Goal: Task Accomplishment & Management: Use online tool/utility

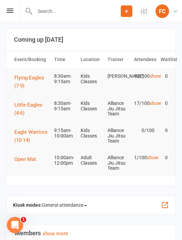
click at [13, 12] on icon at bounding box center [10, 10] width 6 height 4
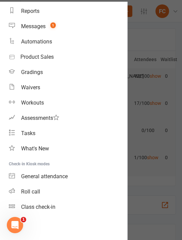
scroll to position [71, 0]
click at [42, 190] on link "Roll call" at bounding box center [68, 191] width 118 height 15
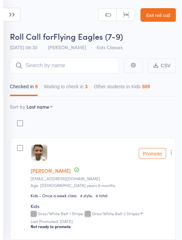
click at [15, 14] on icon at bounding box center [11, 15] width 17 height 14
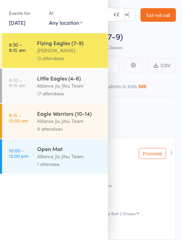
click at [87, 90] on div "Alliance Jiu Jitsu Team" at bounding box center [69, 86] width 65 height 8
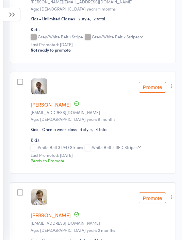
scroll to position [291, 0]
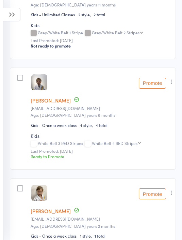
click at [171, 84] on icon "button" at bounding box center [171, 81] width 7 height 7
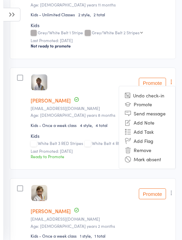
click at [146, 151] on li "Remove" at bounding box center [147, 149] width 56 height 9
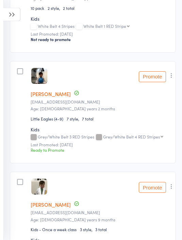
scroll to position [629, 0]
click at [171, 79] on icon "button" at bounding box center [171, 75] width 7 height 7
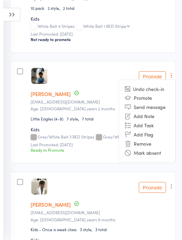
click at [144, 148] on li "Remove" at bounding box center [147, 143] width 56 height 9
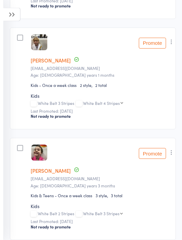
scroll to position [1409, 0]
click at [170, 45] on icon "button" at bounding box center [171, 41] width 7 height 7
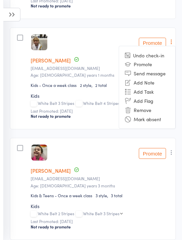
click at [143, 114] on li "Remove" at bounding box center [147, 109] width 56 height 9
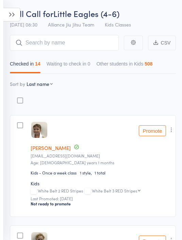
scroll to position [0, 0]
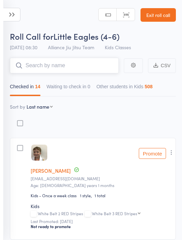
click at [58, 64] on input "search" at bounding box center [64, 66] width 109 height 16
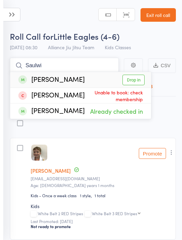
type input "Saulwi"
click at [138, 84] on link "Drop in" at bounding box center [133, 80] width 22 height 11
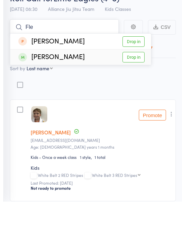
type input "Fle"
click at [135, 90] on link "Drop in" at bounding box center [133, 95] width 22 height 11
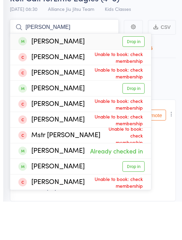
type input "Benj"
click at [133, 75] on link "Drop in" at bounding box center [133, 80] width 22 height 11
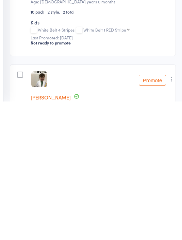
scroll to position [601, 0]
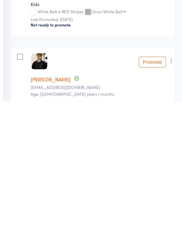
click at [171, 196] on icon "button" at bounding box center [171, 199] width 7 height 7
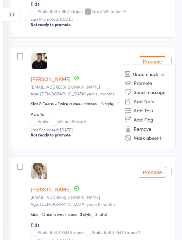
click at [145, 133] on li "Remove" at bounding box center [147, 128] width 56 height 9
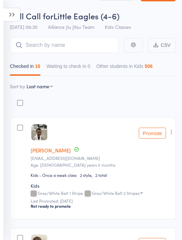
scroll to position [0, 0]
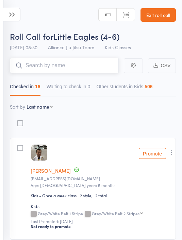
click at [43, 64] on input "search" at bounding box center [64, 66] width 109 height 16
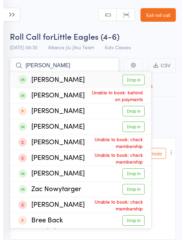
type input "Zack"
click at [134, 80] on link "Drop in" at bounding box center [133, 80] width 22 height 11
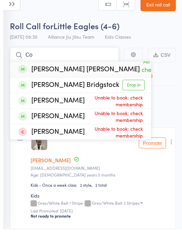
type input "C"
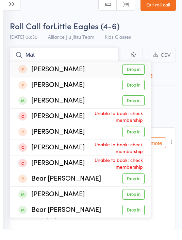
type input "Mat"
click at [138, 90] on link "Drop in" at bounding box center [133, 95] width 22 height 11
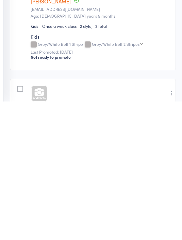
scroll to position [119, 0]
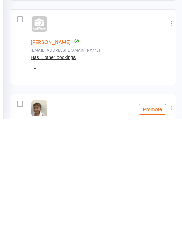
click at [168, 141] on icon "button" at bounding box center [171, 144] width 7 height 7
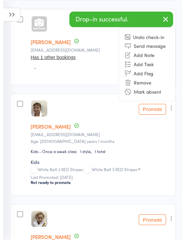
click at [142, 87] on li "Remove" at bounding box center [147, 82] width 56 height 9
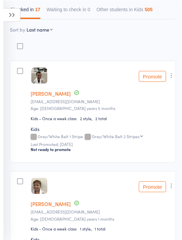
scroll to position [0, 0]
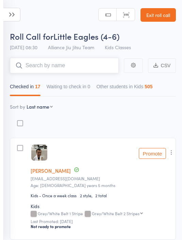
click at [68, 62] on input "search" at bounding box center [64, 66] width 109 height 16
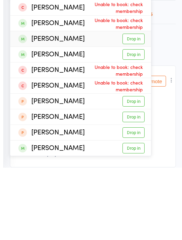
type input "Matthew"
click at [134, 106] on link "Drop in" at bounding box center [133, 111] width 22 height 11
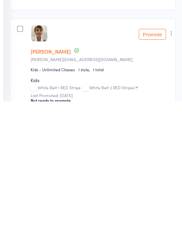
click at [172, 168] on icon "button" at bounding box center [171, 171] width 7 height 7
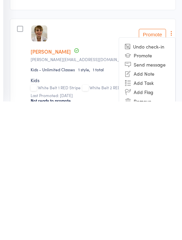
scroll to position [230, 0]
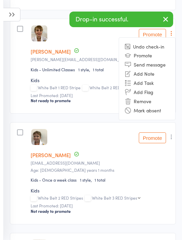
click at [133, 102] on li "Remove" at bounding box center [147, 101] width 56 height 9
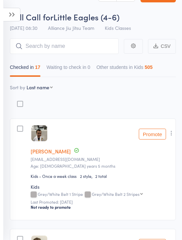
scroll to position [0, 0]
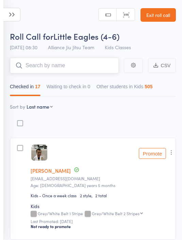
click at [95, 72] on input "search" at bounding box center [64, 66] width 109 height 16
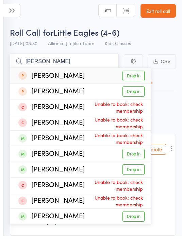
type input "Matt"
click at [135, 75] on link "Drop in" at bounding box center [133, 80] width 22 height 11
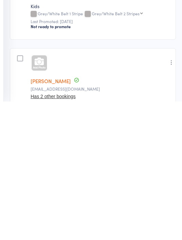
click at [171, 197] on button "button" at bounding box center [171, 201] width 8 height 8
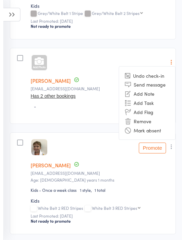
click at [146, 120] on li "Remove" at bounding box center [147, 120] width 56 height 9
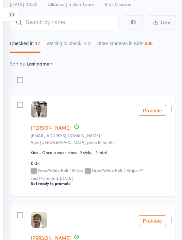
scroll to position [0, 0]
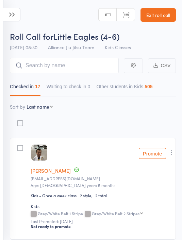
click at [39, 110] on select "First name Last name Birthday [DATE]? Behind on payments? Check in time Next pa…" at bounding box center [39, 106] width 26 height 7
select select "9"
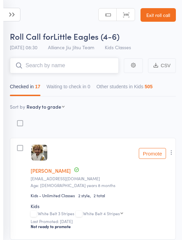
click at [79, 66] on input "search" at bounding box center [64, 66] width 109 height 16
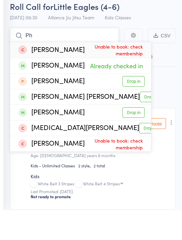
type input "P"
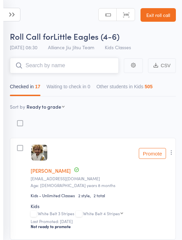
click at [73, 68] on input "search" at bounding box center [64, 66] width 109 height 16
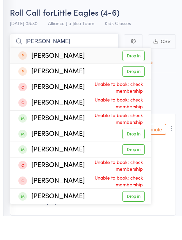
type input "Matt"
click at [139, 75] on link "Drop in" at bounding box center [133, 80] width 22 height 11
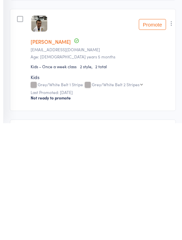
scroll to position [1865, 0]
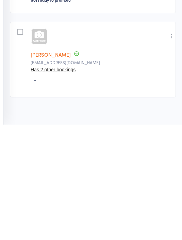
click at [175, 148] on icon "button" at bounding box center [171, 151] width 7 height 7
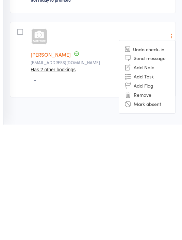
scroll to position [1843, 0]
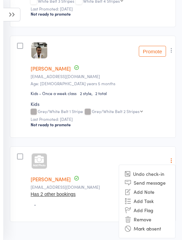
click at [149, 224] on li "Remove" at bounding box center [147, 219] width 56 height 9
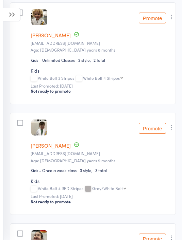
scroll to position [0, 0]
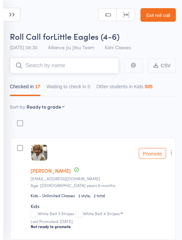
click at [71, 67] on input "search" at bounding box center [64, 66] width 109 height 16
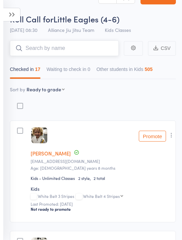
scroll to position [7, 0]
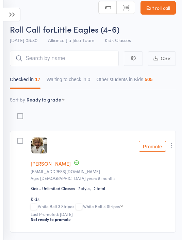
click at [12, 20] on icon at bounding box center [11, 15] width 17 height 14
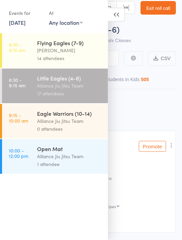
click at [117, 18] on icon at bounding box center [116, 15] width 17 height 14
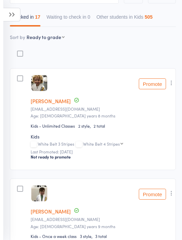
scroll to position [0, 0]
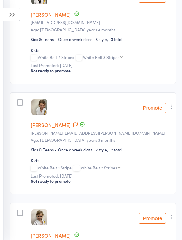
scroll to position [1235, 0]
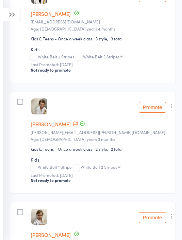
click at [156, 113] on button "Promote" at bounding box center [152, 107] width 27 height 11
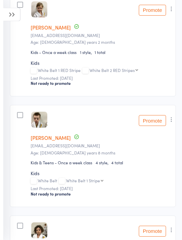
scroll to position [1446, 0]
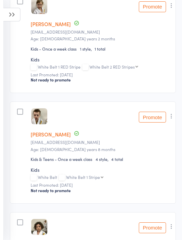
click at [152, 123] on button "Promote" at bounding box center [152, 117] width 27 height 11
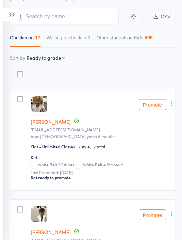
scroll to position [0, 0]
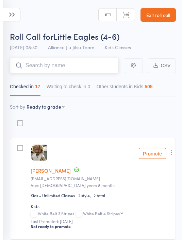
click at [69, 67] on input "search" at bounding box center [64, 66] width 109 height 16
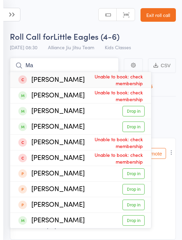
type input "M"
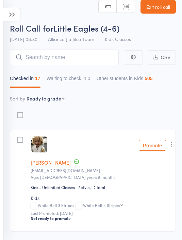
scroll to position [8, 0]
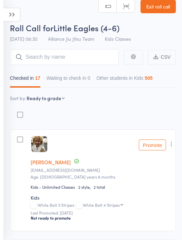
click at [130, 136] on member-row "edit Frankie Saulwick Hollyphillips2012@gmail.com Age: 4 years 8 months Kids - …" at bounding box center [93, 180] width 166 height 102
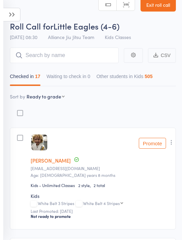
scroll to position [12, 0]
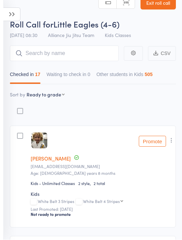
click at [16, 15] on icon at bounding box center [11, 15] width 17 height 14
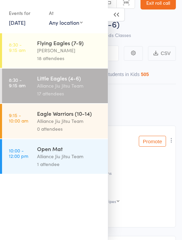
click at [92, 121] on div "Alliance Jiu Jitsu Team" at bounding box center [69, 121] width 65 height 8
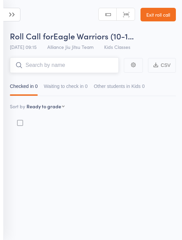
scroll to position [5, 0]
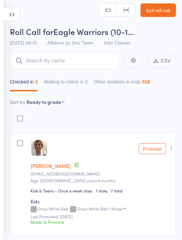
click at [17, 15] on icon at bounding box center [11, 15] width 17 height 14
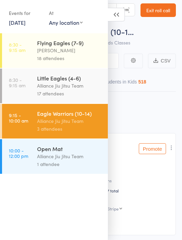
click at [119, 13] on icon at bounding box center [116, 15] width 17 height 14
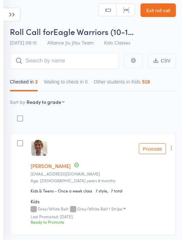
scroll to position [0, 0]
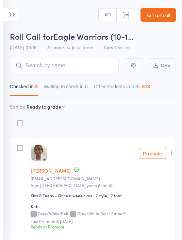
click at [18, 17] on icon at bounding box center [11, 15] width 17 height 14
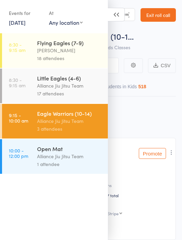
click at [59, 121] on div "Alliance Jiu Jitsu Team" at bounding box center [69, 121] width 65 height 8
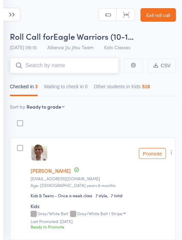
click at [45, 62] on input "search" at bounding box center [64, 66] width 109 height 16
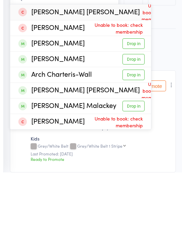
type input "Arch"
click at [130, 137] on link "Drop in" at bounding box center [133, 142] width 22 height 11
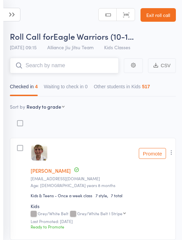
click at [73, 66] on input "search" at bounding box center [64, 66] width 109 height 16
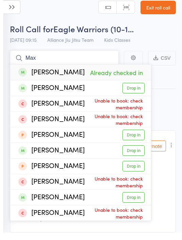
type input "Max"
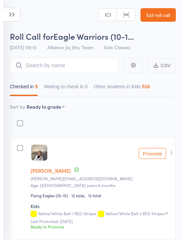
click at [18, 16] on icon at bounding box center [11, 15] width 17 height 14
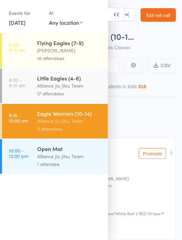
click at [114, 21] on icon at bounding box center [116, 15] width 17 height 14
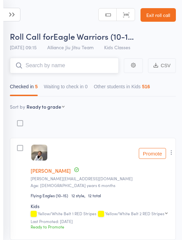
click at [101, 65] on input "search" at bounding box center [64, 66] width 109 height 16
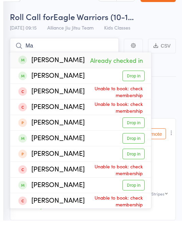
type input "M"
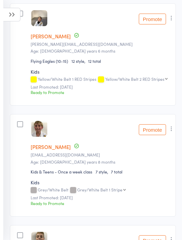
scroll to position [134, 0]
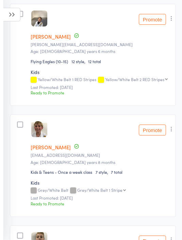
click at [160, 19] on button "Promote" at bounding box center [152, 19] width 27 height 11
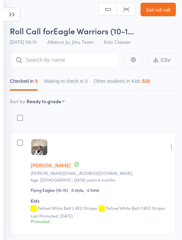
scroll to position [0, 0]
